Goal: Book appointment/travel/reservation

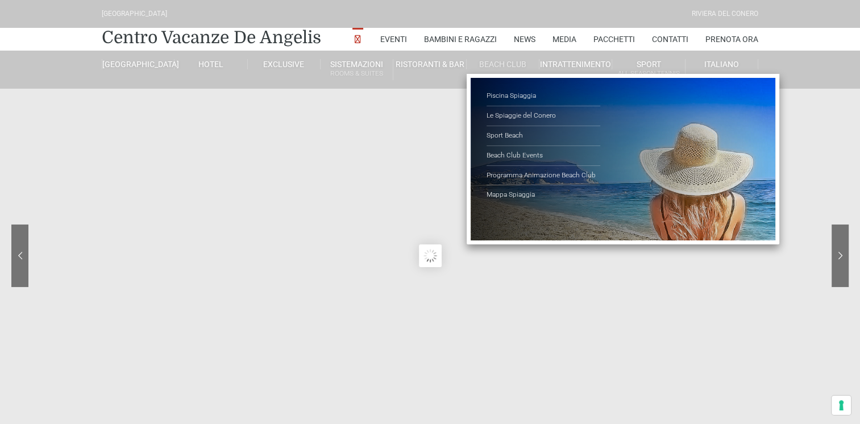
click at [498, 60] on link "Beach Club" at bounding box center [502, 64] width 73 height 10
